Goal: Use online tool/utility

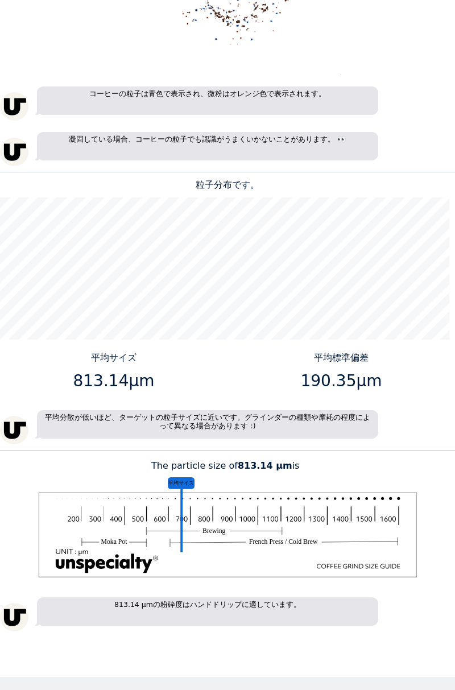
scroll to position [799, 0]
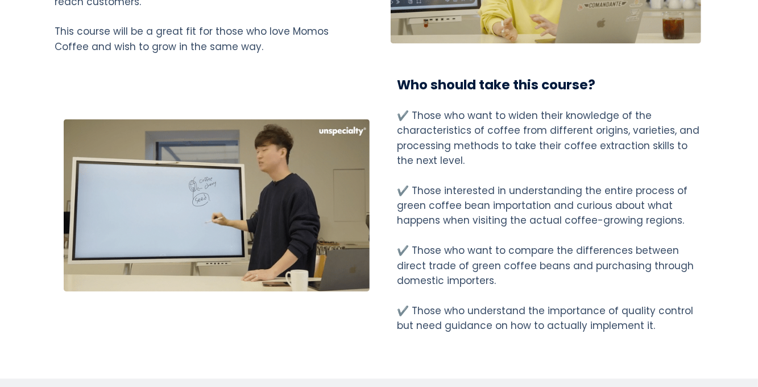
scroll to position [1291, 0]
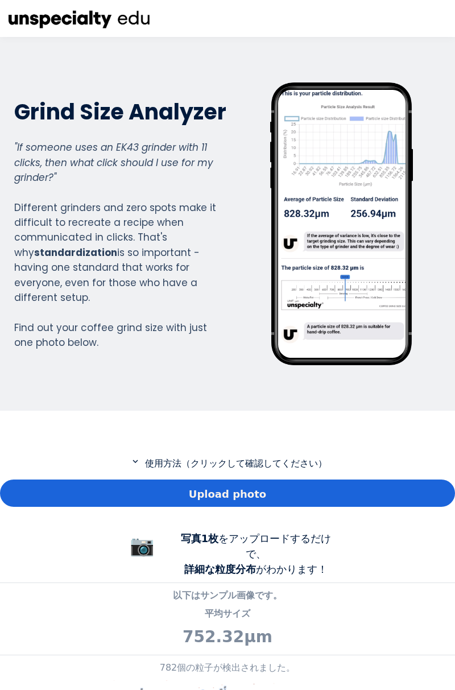
click at [331, 479] on div "Upload photo" at bounding box center [227, 492] width 455 height 27
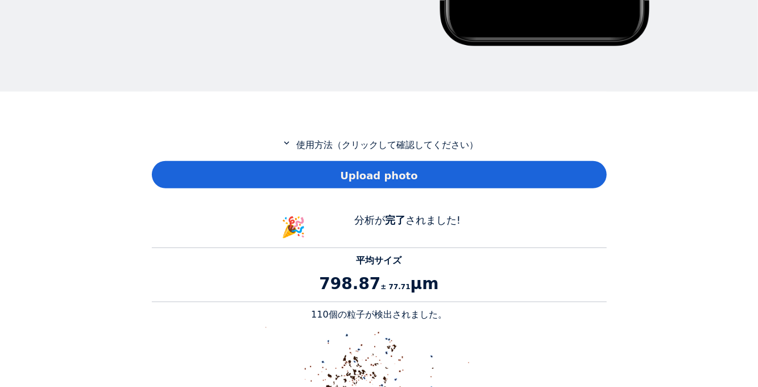
scroll to position [458, 0]
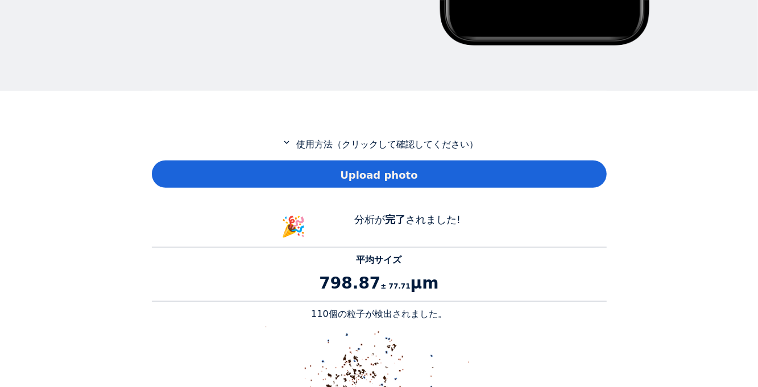
click at [439, 182] on div "Upload photo" at bounding box center [379, 173] width 455 height 27
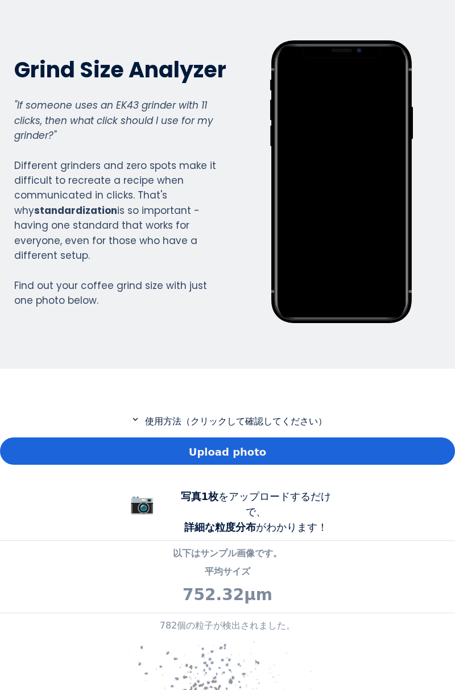
scroll to position [31, 0]
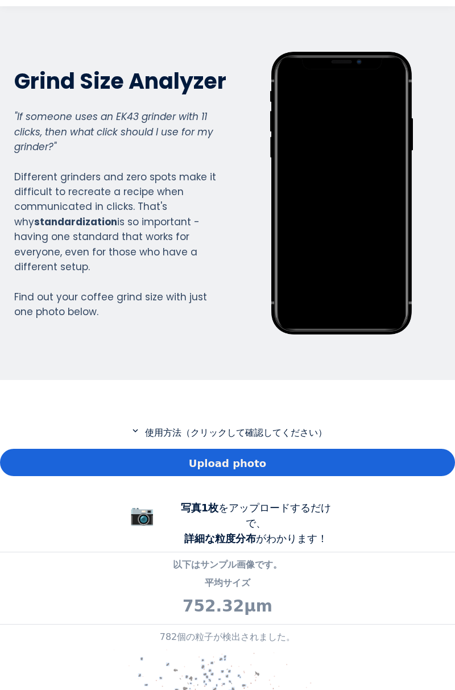
click at [338, 459] on div "Upload photo" at bounding box center [227, 462] width 455 height 27
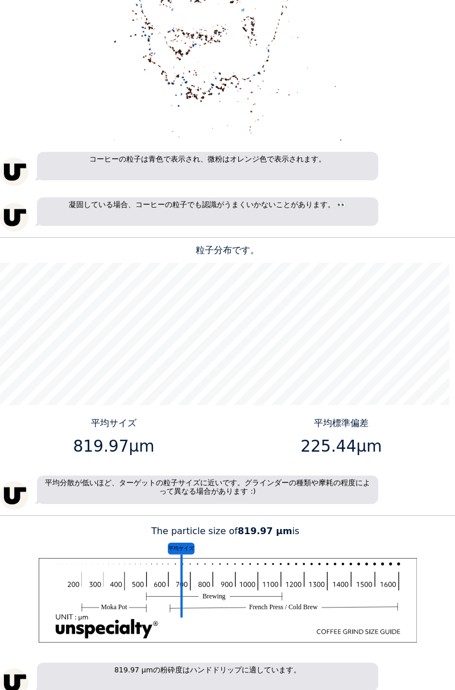
scroll to position [729, 0]
